Goal: Learn about a topic

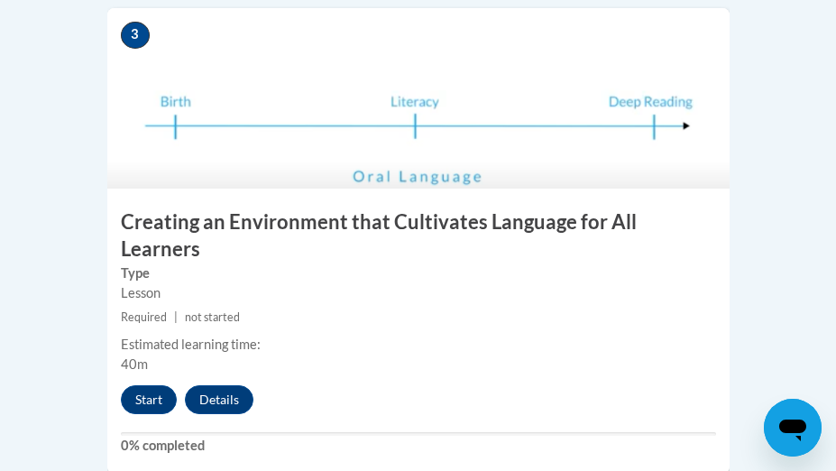
scroll to position [1634, 0]
click at [155, 384] on button "Start" at bounding box center [149, 398] width 56 height 29
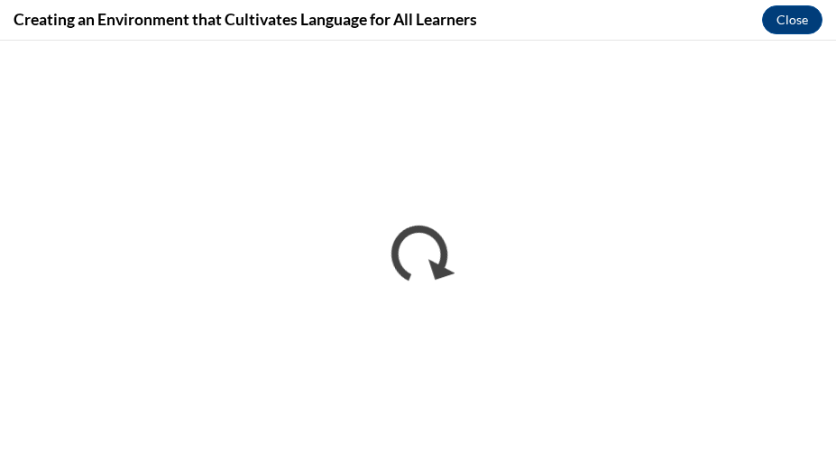
scroll to position [0, 0]
